Goal: Find specific page/section: Find specific page/section

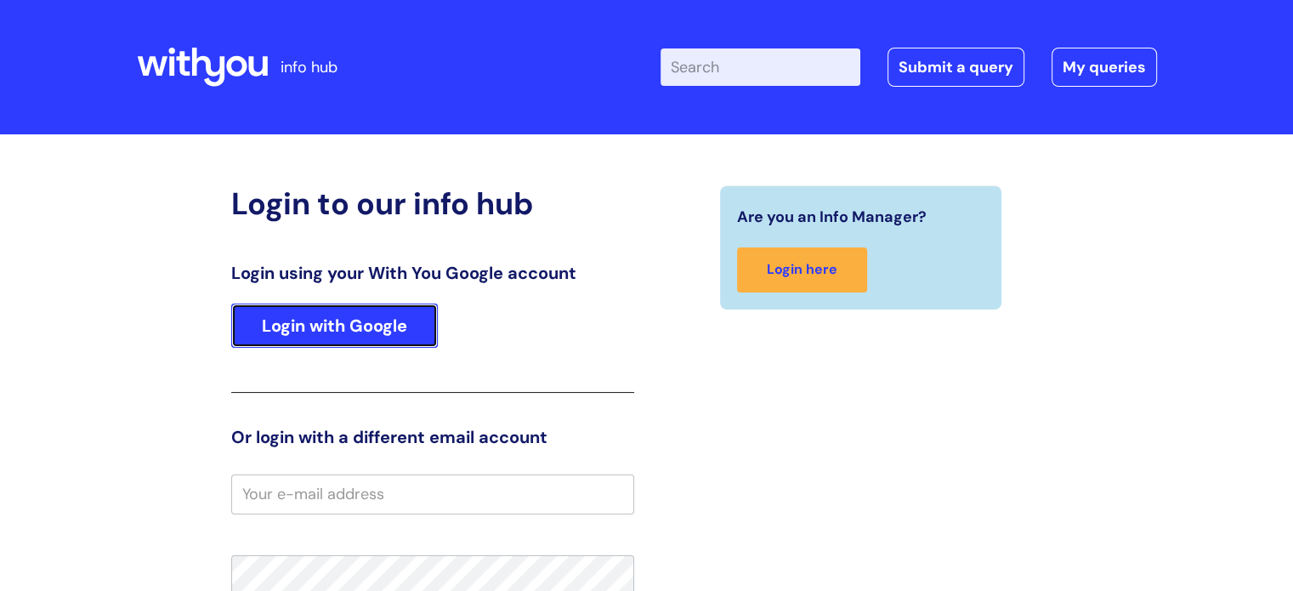
click at [351, 327] on link "Login with Google" at bounding box center [334, 325] width 207 height 44
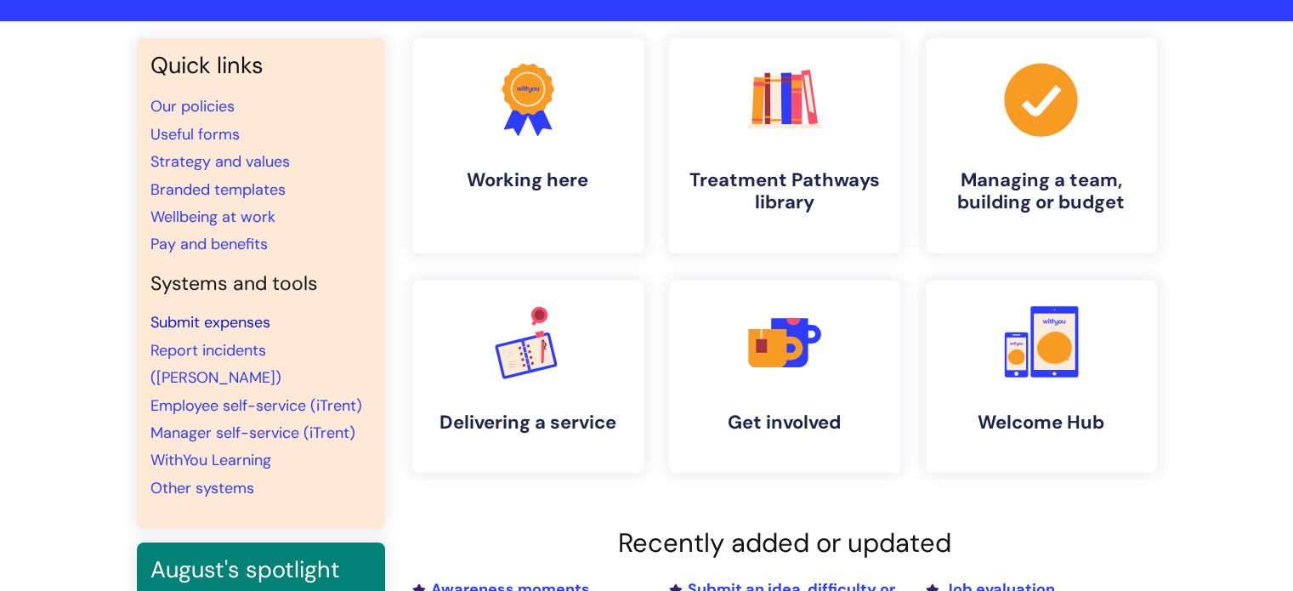
scroll to position [85, 0]
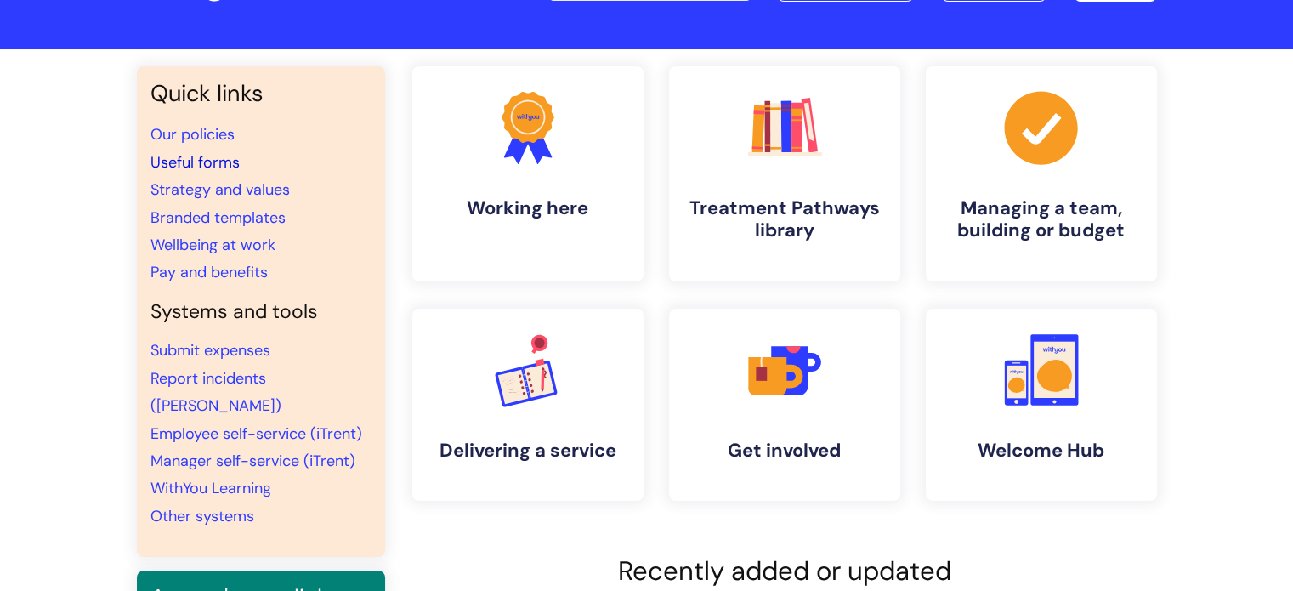
click at [183, 169] on link "Useful forms" at bounding box center [194, 162] width 89 height 20
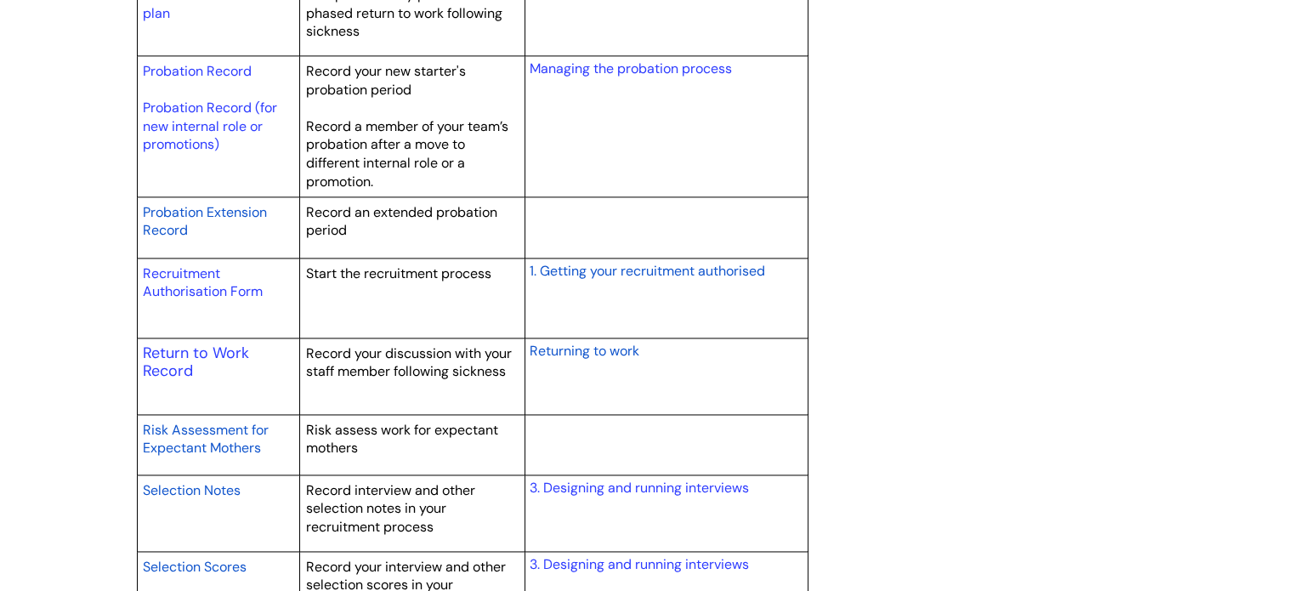
scroll to position [2465, 0]
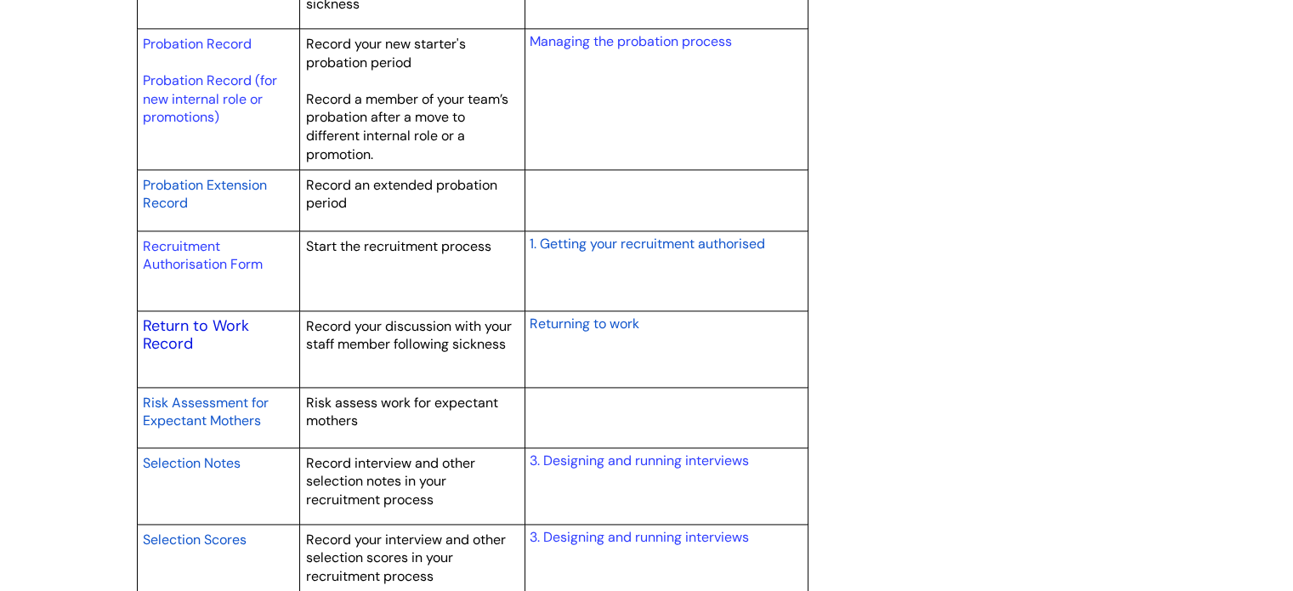
click at [164, 335] on link "Return to Work Record" at bounding box center [196, 334] width 106 height 39
